Goal: Task Accomplishment & Management: Use online tool/utility

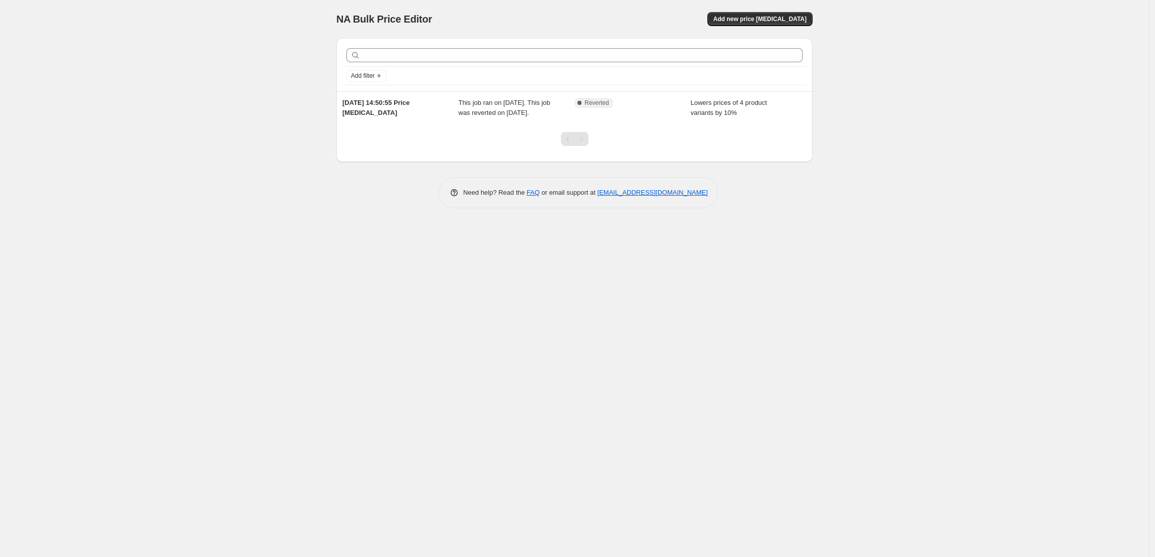
click at [840, 126] on div "NA Bulk Price Editor. This page is ready NA Bulk Price Editor Add new price cha…" at bounding box center [574, 278] width 1149 height 557
